Goal: Information Seeking & Learning: Find contact information

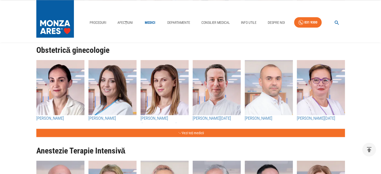
scroll to position [826, 0]
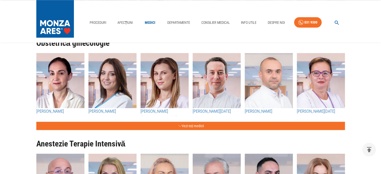
click at [66, 81] on img "button" at bounding box center [60, 80] width 48 height 55
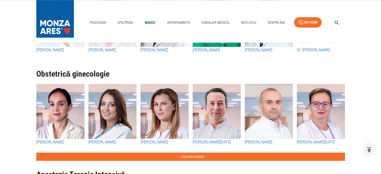
scroll to position [801, 0]
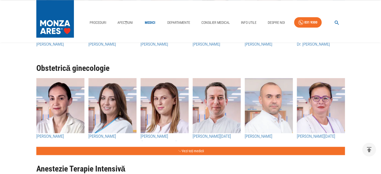
click at [169, 135] on h3 "[PERSON_NAME] ([GEOGRAPHIC_DATA])" at bounding box center [164, 139] width 48 height 13
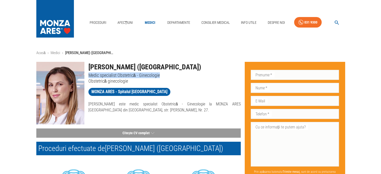
drag, startPoint x: 89, startPoint y: 75, endPoint x: 158, endPoint y: 75, distance: 69.3
click at [158, 75] on p "Medic specialist Obstetrică - Ginecologie" at bounding box center [164, 75] width 152 height 6
copy p "Medic specialist Obstetrică - Ginecologie"
click at [158, 88] on div "MONZA ARES - Spitalul [GEOGRAPHIC_DATA]" at bounding box center [162, 90] width 156 height 13
click at [276, 41] on link "Locații" at bounding box center [274, 41] width 14 height 8
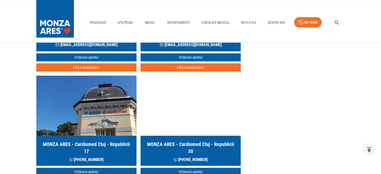
scroll to position [250, 0]
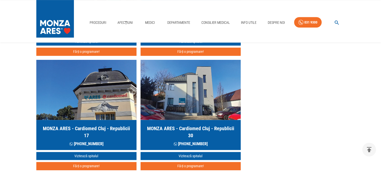
click at [175, 129] on h5 "MONZA ARES - Cardiomed Cluj - Republicii 30" at bounding box center [190, 132] width 92 height 14
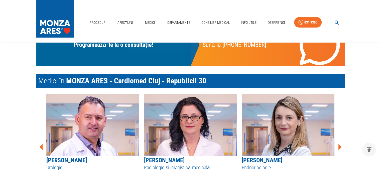
scroll to position [225, 0]
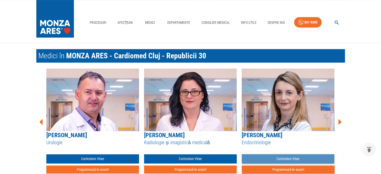
click at [284, 159] on link "Curriculum Vitae" at bounding box center [288, 158] width 93 height 9
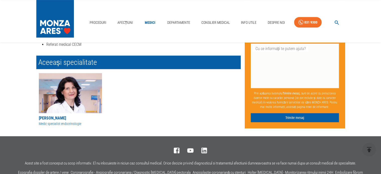
scroll to position [150, 0]
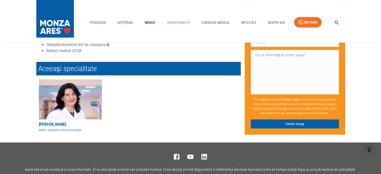
click at [177, 22] on link "Departamente" at bounding box center [178, 23] width 27 height 10
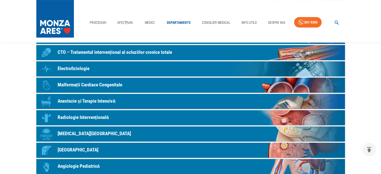
scroll to position [75, 0]
